Goal: Task Accomplishment & Management: Use online tool/utility

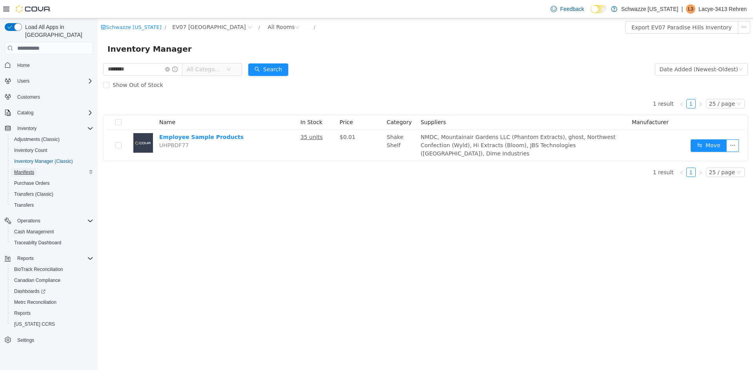
click at [28, 169] on span "Manifests" at bounding box center [24, 172] width 20 height 6
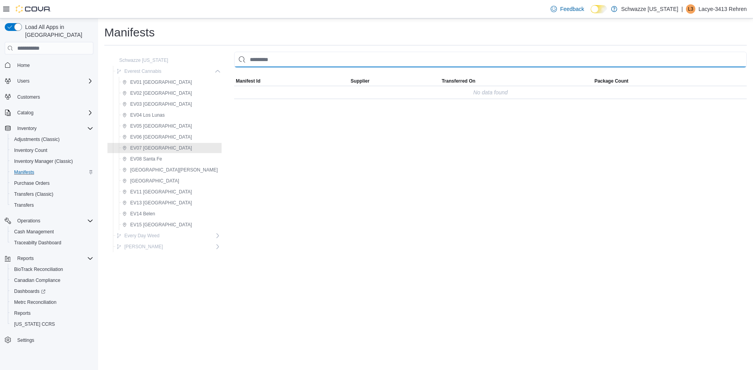
click at [264, 61] on input "This is a search bar. As you type, the results lower in the page will automatic…" at bounding box center [490, 60] width 512 height 16
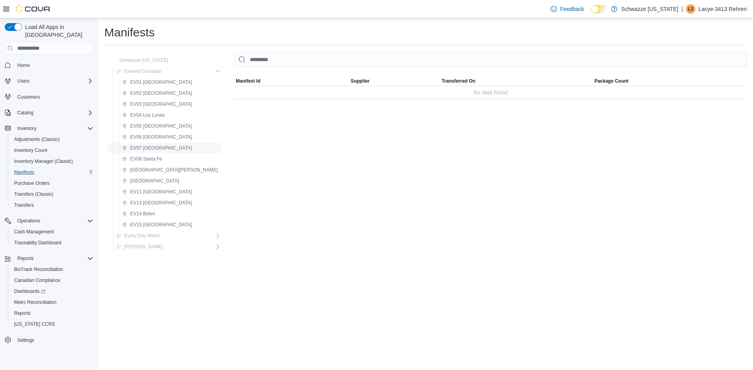
click at [162, 146] on span "EV07 [GEOGRAPHIC_DATA]" at bounding box center [161, 148] width 62 height 6
click at [34, 180] on span "Purchase Orders" at bounding box center [32, 183] width 36 height 6
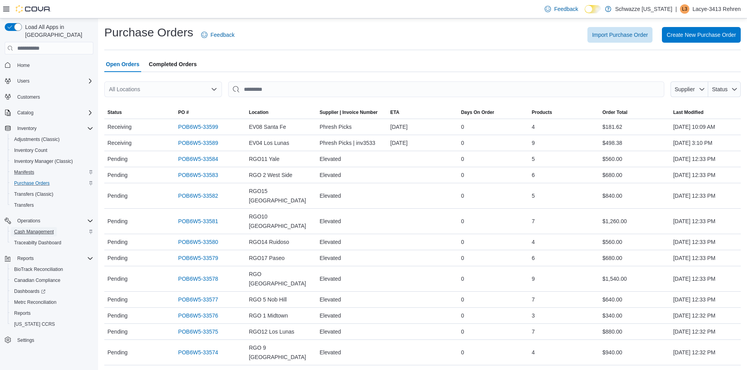
click at [36, 229] on span "Cash Management" at bounding box center [34, 232] width 40 height 6
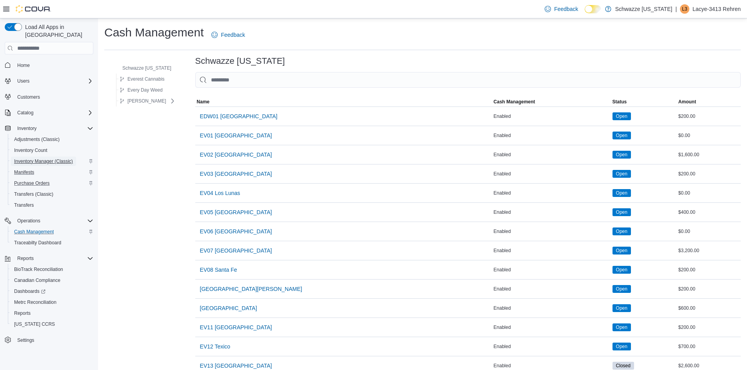
click at [34, 158] on span "Inventory Manager (Classic)" at bounding box center [43, 161] width 59 height 6
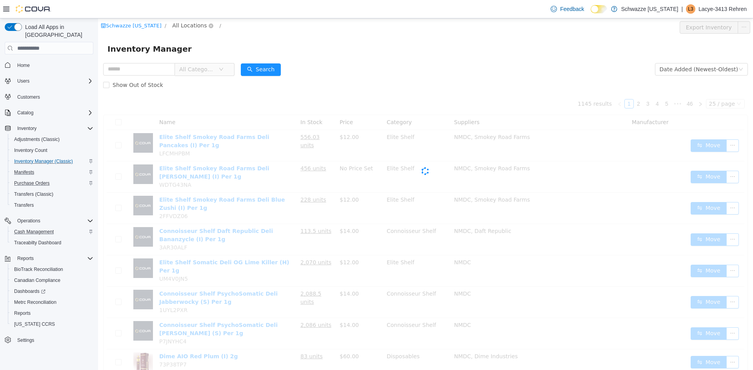
click at [181, 24] on span "All Locations" at bounding box center [189, 25] width 34 height 9
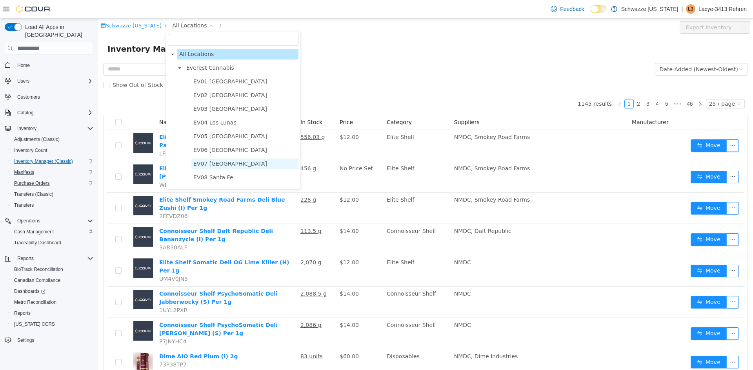
click at [232, 165] on span "EV07 [GEOGRAPHIC_DATA]" at bounding box center [230, 164] width 74 height 6
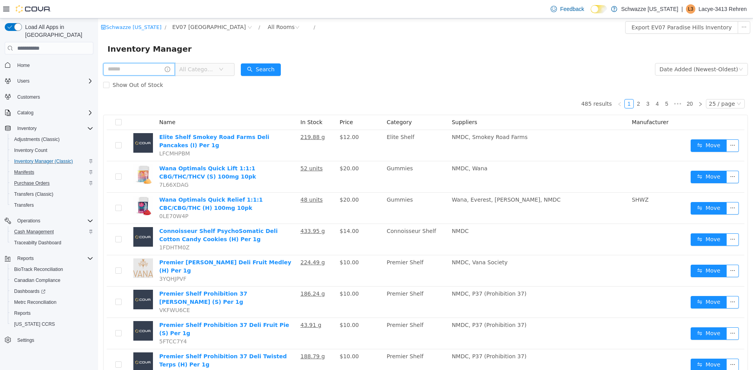
click at [142, 71] on input "text" at bounding box center [139, 69] width 72 height 13
type input "******"
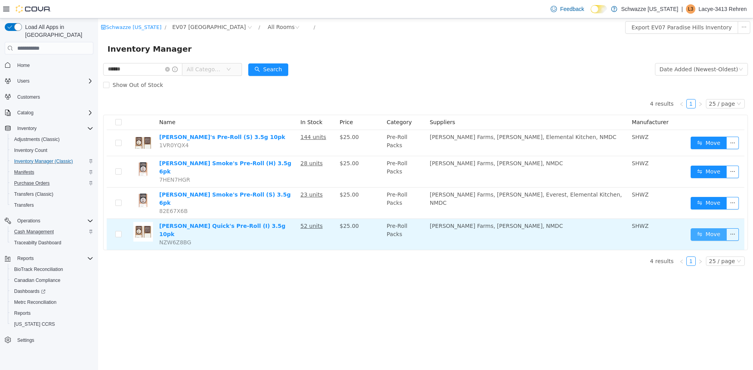
click at [697, 229] on button "Move" at bounding box center [708, 235] width 36 height 13
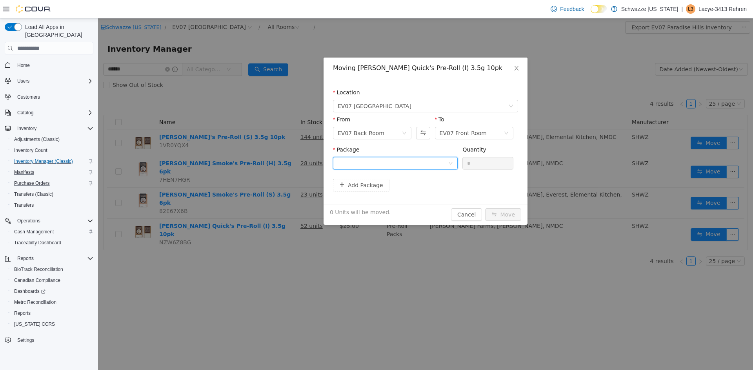
click at [413, 167] on div at bounding box center [393, 164] width 110 height 12
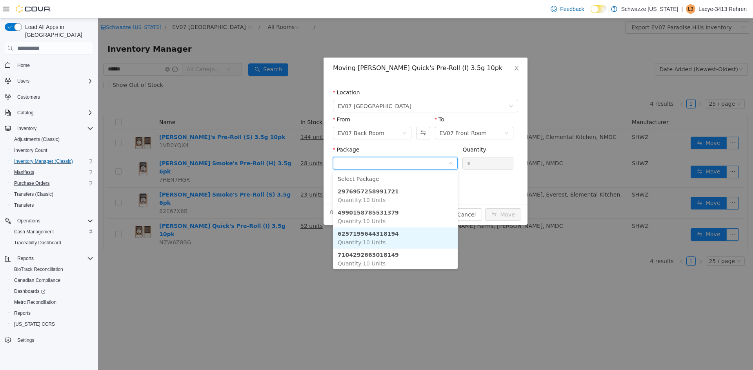
click at [395, 235] on li "6257195644318194 Quantity : 10 Units" at bounding box center [395, 238] width 125 height 21
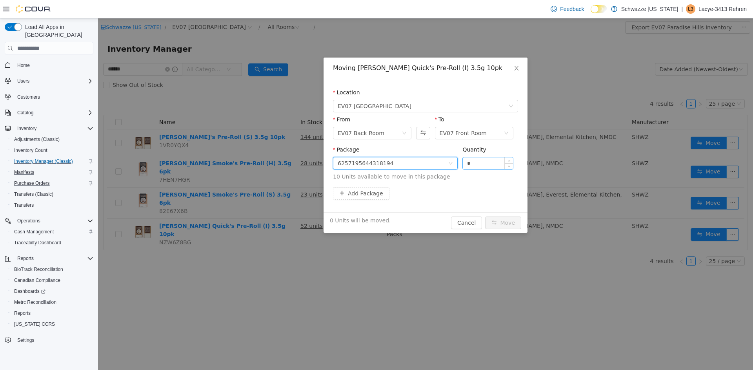
click at [480, 161] on input "*" at bounding box center [488, 164] width 50 height 12
type input "**"
click at [499, 222] on button "Move" at bounding box center [503, 223] width 36 height 13
